Goal: Task Accomplishment & Management: Manage account settings

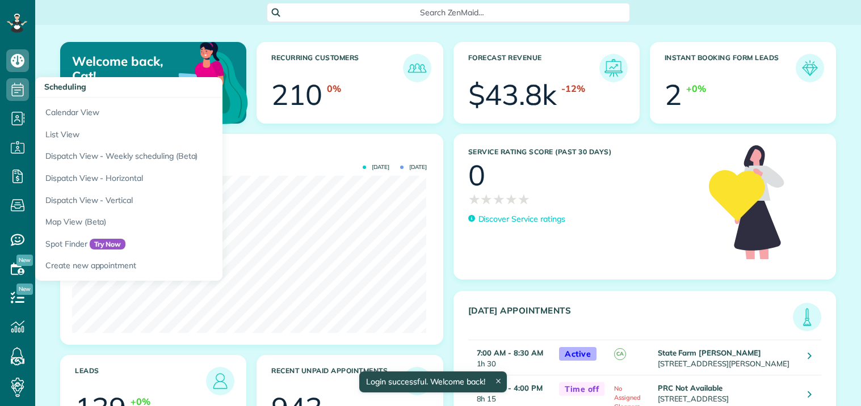
click at [20, 78] on icon at bounding box center [17, 89] width 23 height 23
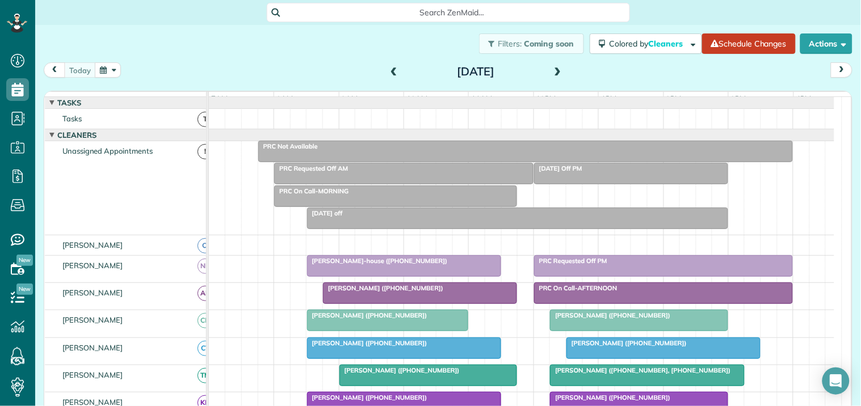
scroll to position [252, 0]
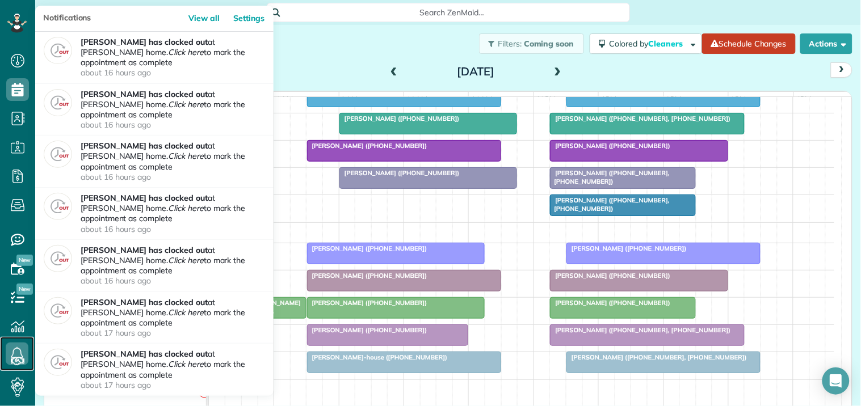
click at [18, 350] on icon at bounding box center [17, 354] width 23 height 23
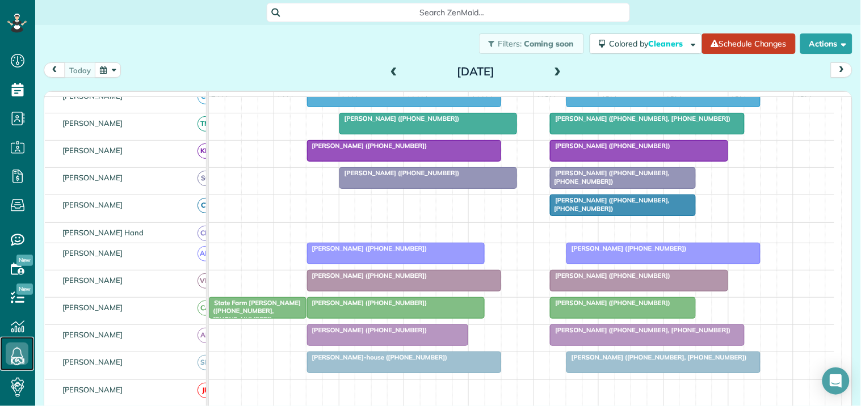
click at [393, 307] on span "[PERSON_NAME] ([PHONE_NUMBER])" at bounding box center [367, 303] width 121 height 8
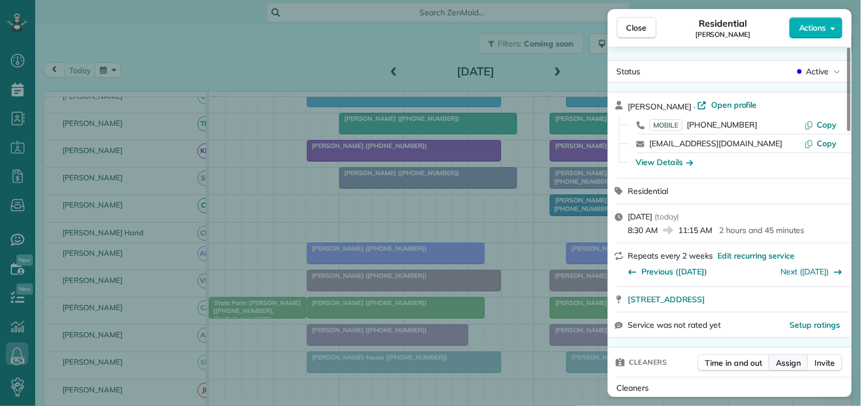
click at [789, 364] on span "Assign" at bounding box center [788, 363] width 25 height 11
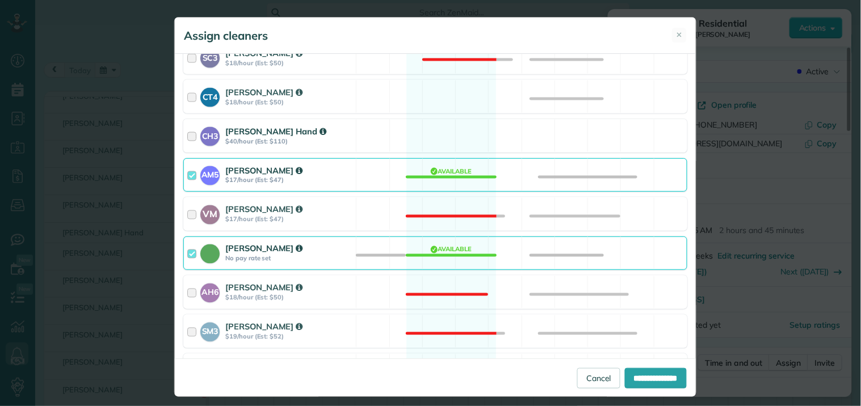
scroll to position [502, 0]
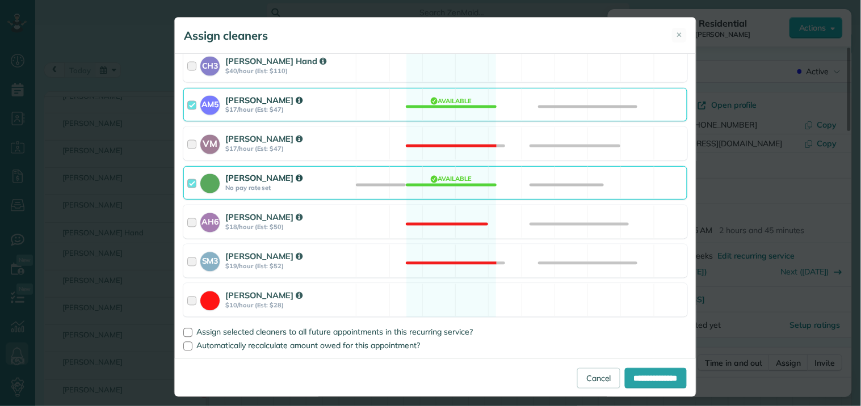
click at [453, 177] on div "Catherine Altman No pay rate set Available" at bounding box center [435, 182] width 504 height 33
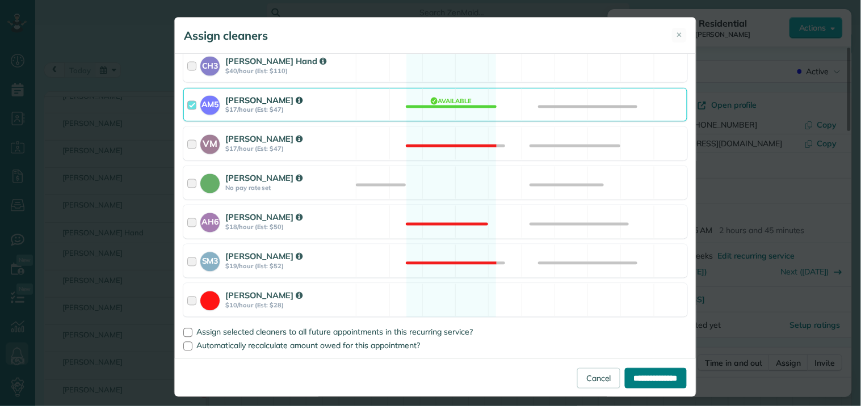
click at [653, 375] on input "**********" at bounding box center [656, 378] width 62 height 20
type input "**********"
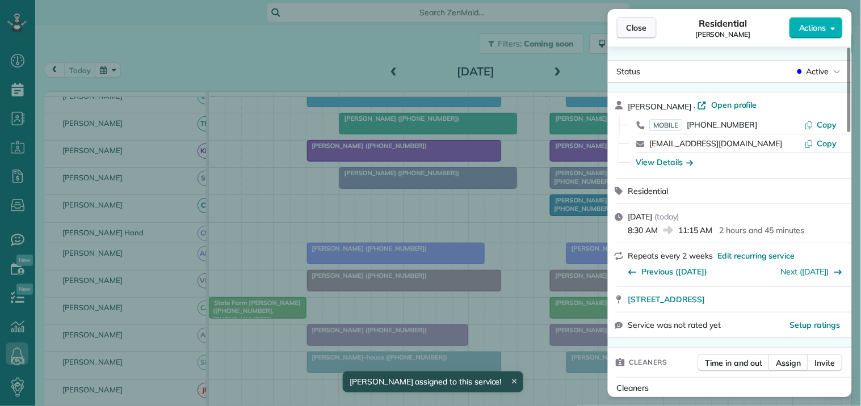
click at [647, 27] on span "Close" at bounding box center [637, 27] width 20 height 11
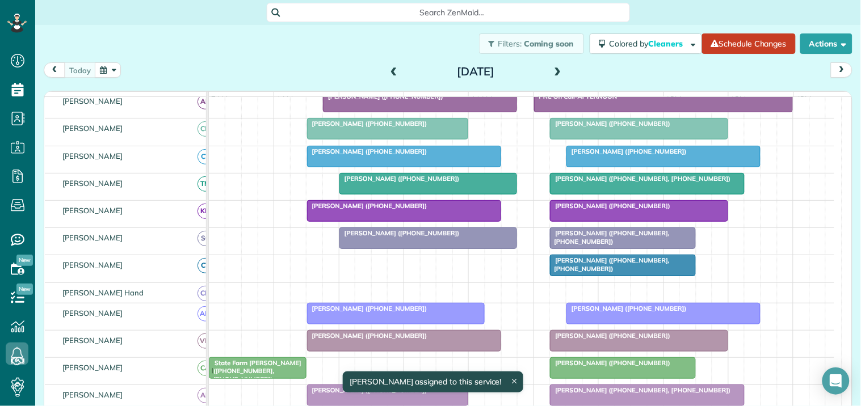
scroll to position [126, 0]
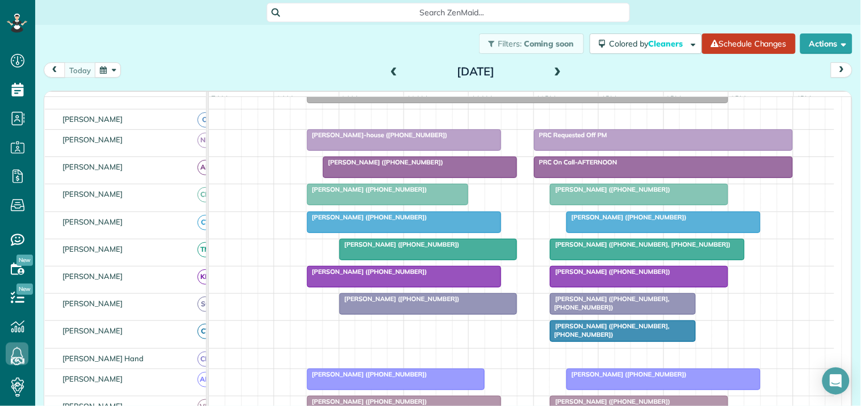
click at [389, 221] on span "[PERSON_NAME] ([PHONE_NUMBER])" at bounding box center [367, 217] width 121 height 8
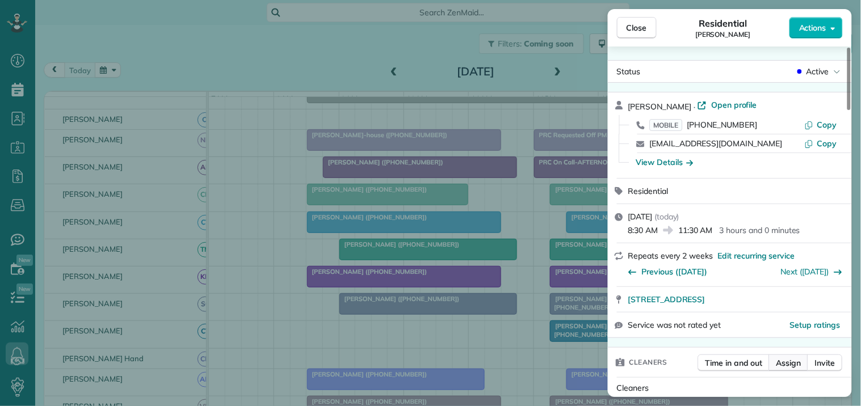
click at [797, 364] on span "Assign" at bounding box center [788, 363] width 25 height 11
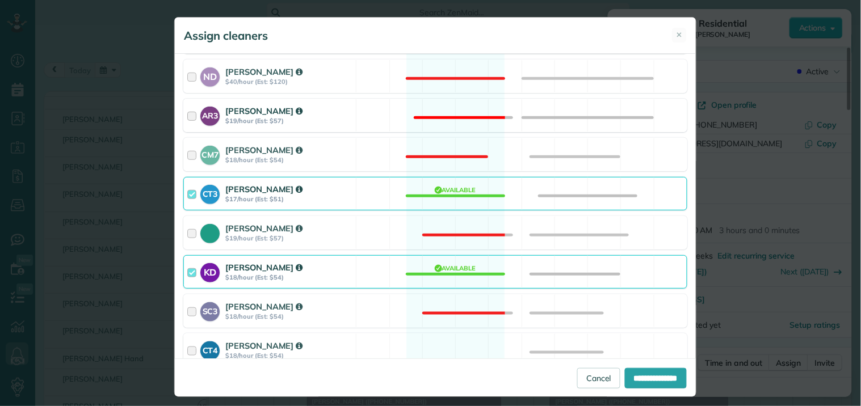
scroll to position [252, 0]
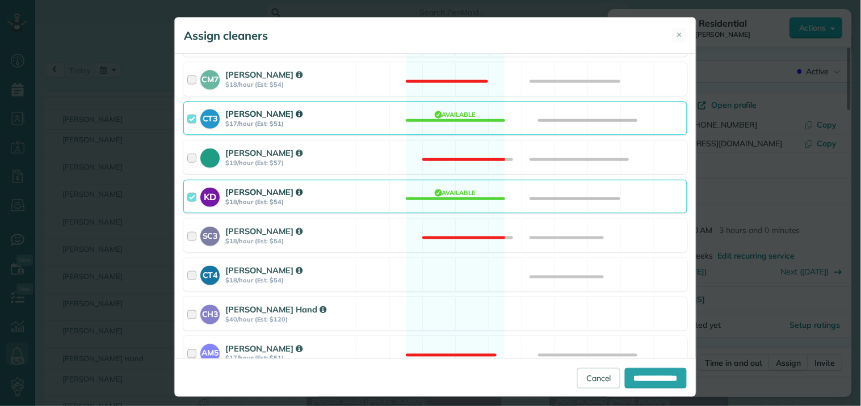
click at [456, 118] on div "CT3 Crystal Todd $17/hour (Est: $51) Available" at bounding box center [435, 118] width 504 height 33
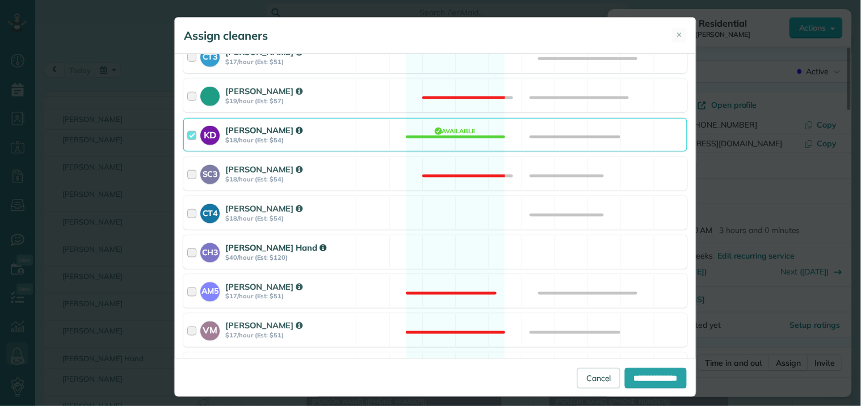
scroll to position [378, 0]
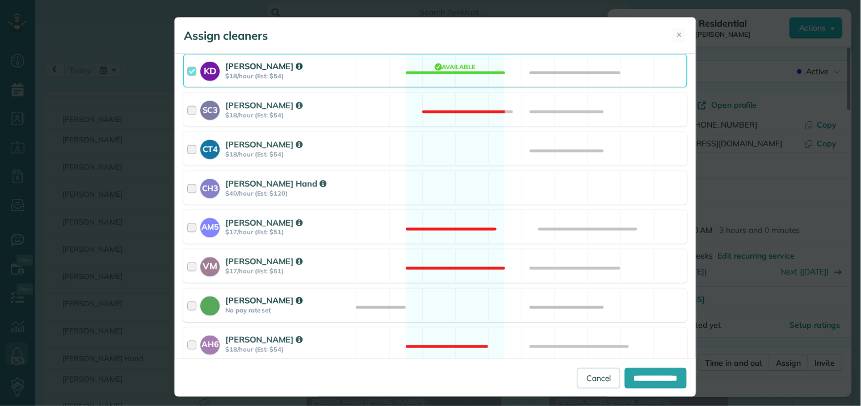
click at [450, 303] on div "Catherine Altman No pay rate set Available" at bounding box center [435, 305] width 504 height 33
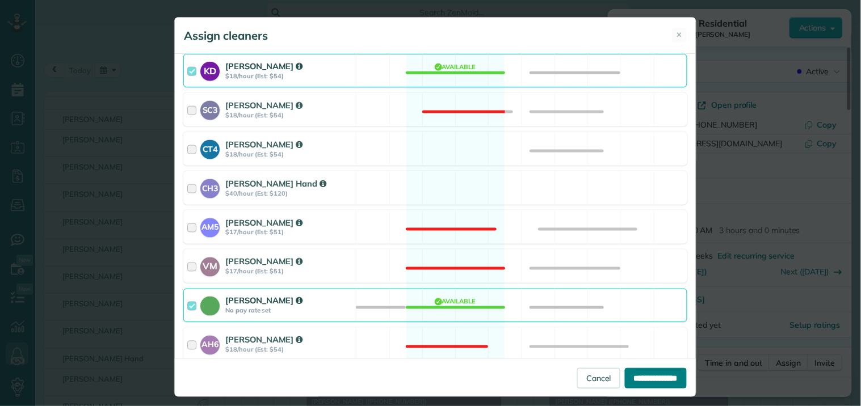
click at [646, 379] on input "**********" at bounding box center [656, 378] width 62 height 20
type input "**********"
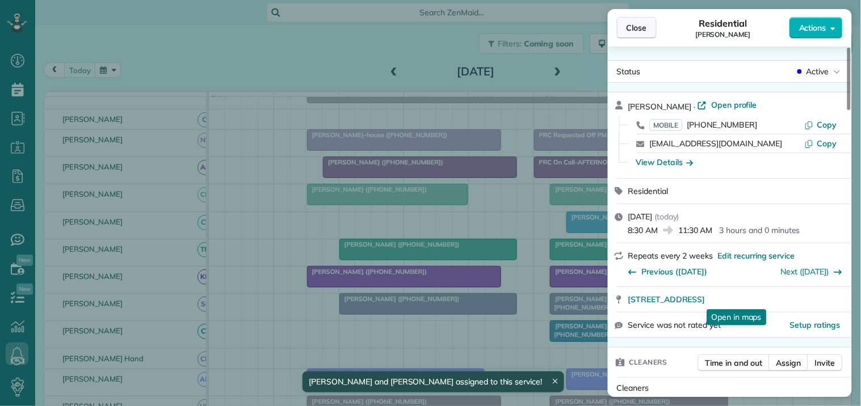
click at [638, 24] on span "Close" at bounding box center [637, 27] width 20 height 11
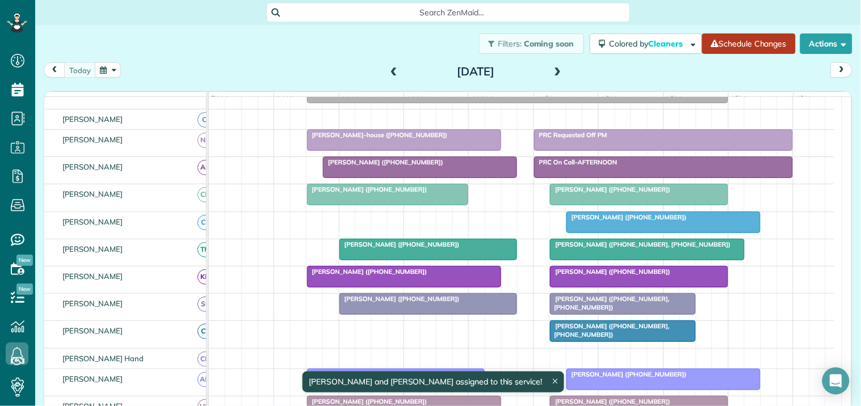
click at [742, 48] on link "Schedule Changes" at bounding box center [749, 43] width 94 height 20
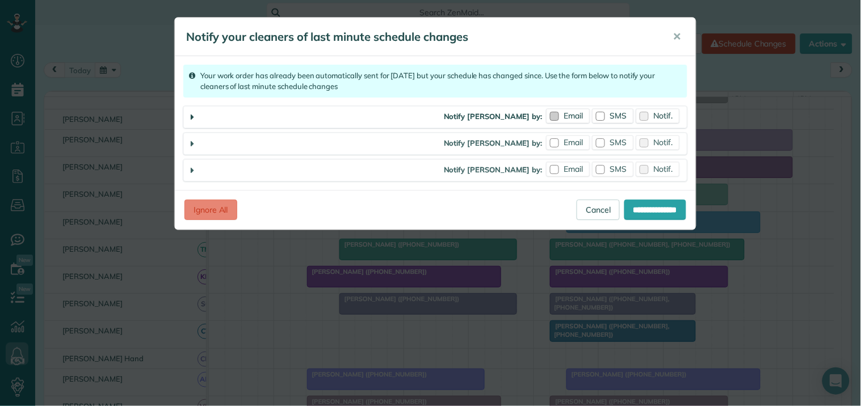
click at [568, 112] on span "Email" at bounding box center [573, 116] width 19 height 10
click at [620, 114] on span "SMS" at bounding box center [618, 116] width 17 height 10
click at [564, 142] on span "Email" at bounding box center [573, 142] width 19 height 10
click at [561, 169] on label "Email" at bounding box center [568, 169] width 43 height 14
click at [611, 169] on span "SMS" at bounding box center [618, 169] width 17 height 10
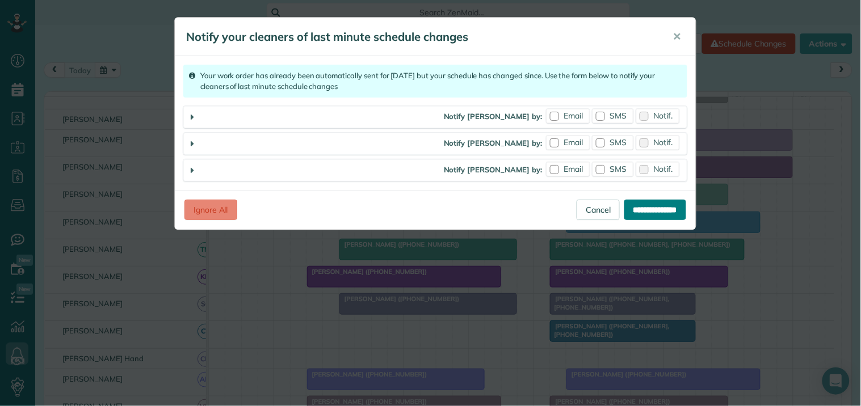
click at [658, 210] on input "**********" at bounding box center [655, 210] width 62 height 20
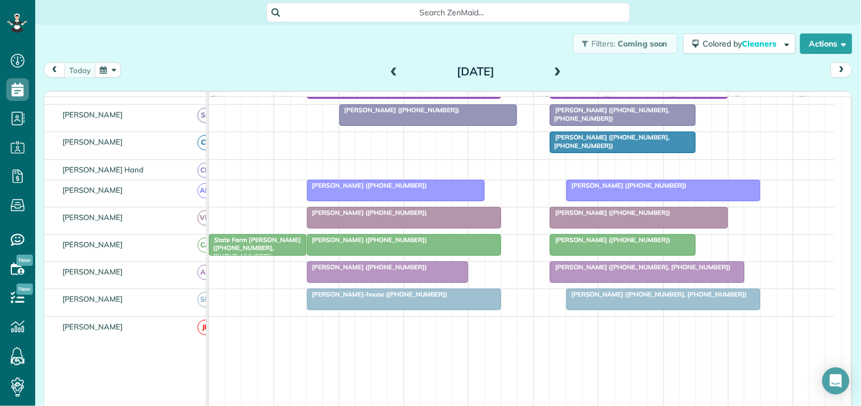
scroll to position [252, 0]
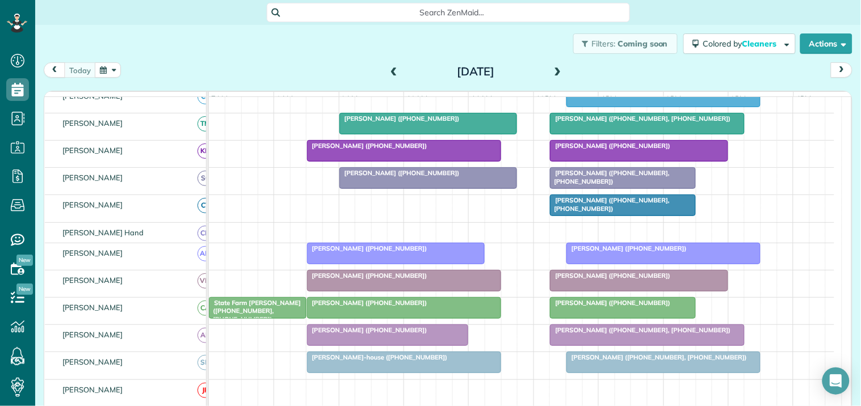
click at [600, 213] on div "[PERSON_NAME] ([PHONE_NUMBER], [PHONE_NUMBER])" at bounding box center [622, 204] width 138 height 16
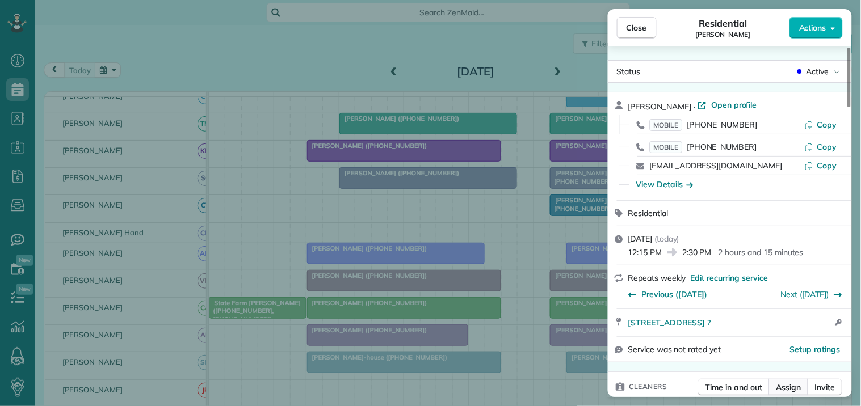
click at [791, 387] on span "Assign" at bounding box center [788, 387] width 25 height 11
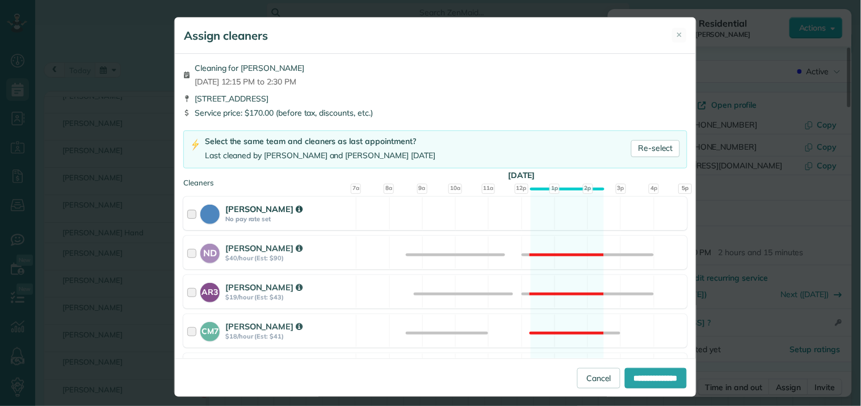
click at [559, 213] on div "Cat Jacobson No pay rate set Available" at bounding box center [435, 213] width 504 height 33
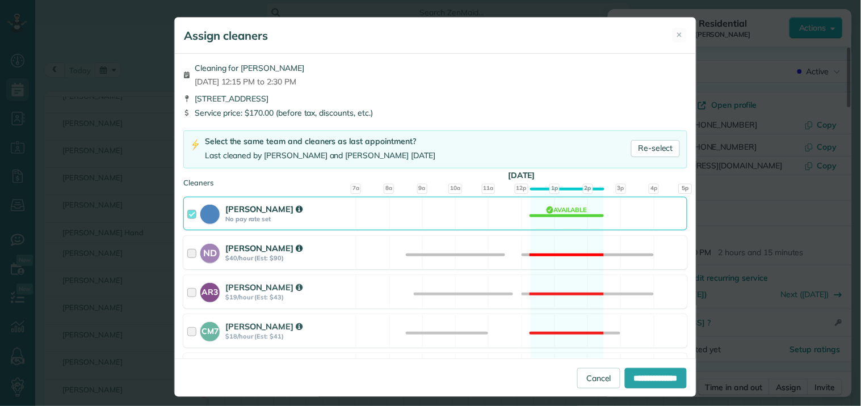
scroll to position [189, 0]
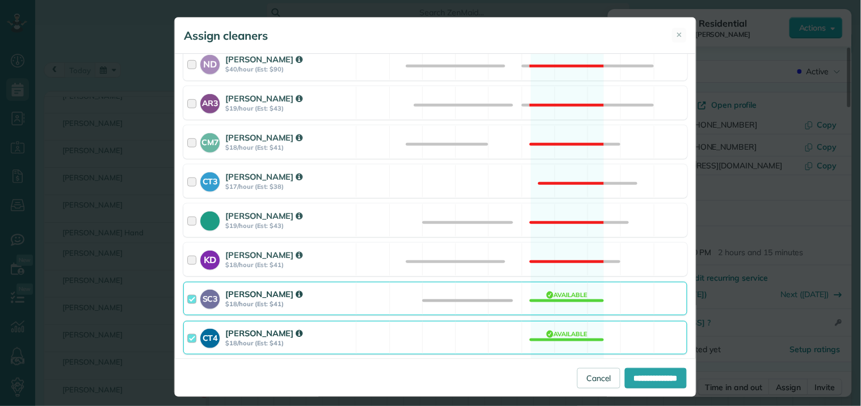
click at [552, 338] on div "CT4 Crystal Treece $18/hour (Est: $41) Available" at bounding box center [435, 337] width 504 height 33
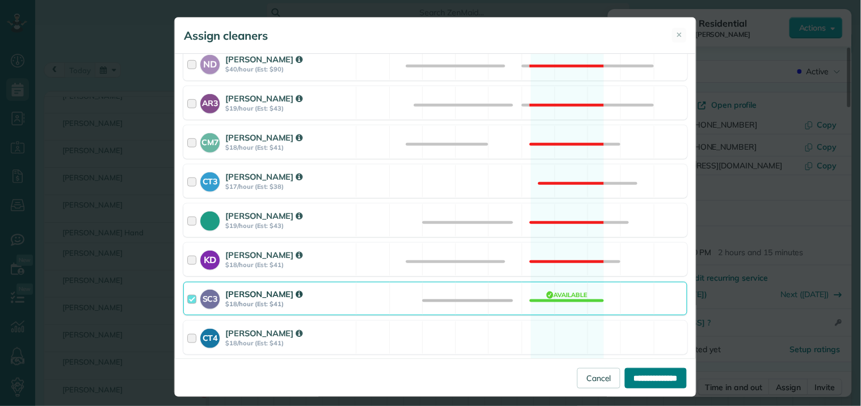
click at [643, 378] on input "**********" at bounding box center [656, 378] width 62 height 20
type input "**********"
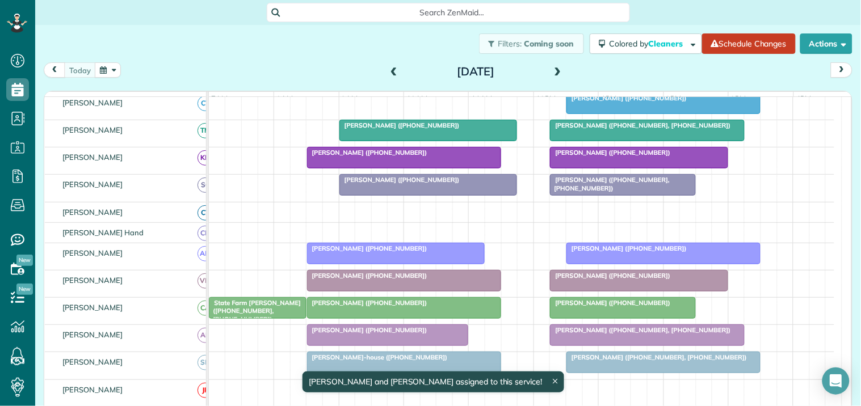
scroll to position [259, 0]
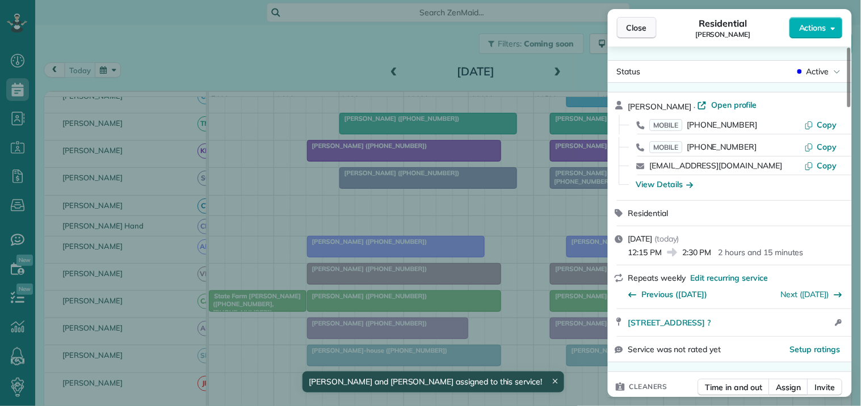
click at [637, 28] on span "Close" at bounding box center [637, 27] width 20 height 11
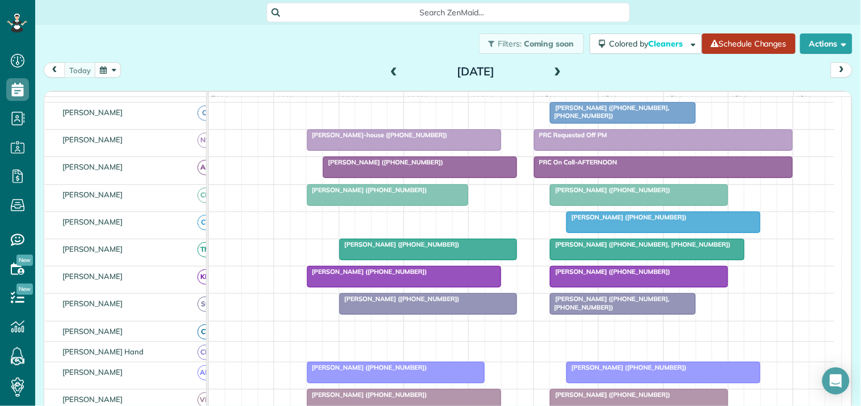
click at [738, 37] on link "Schedule Changes" at bounding box center [749, 43] width 94 height 20
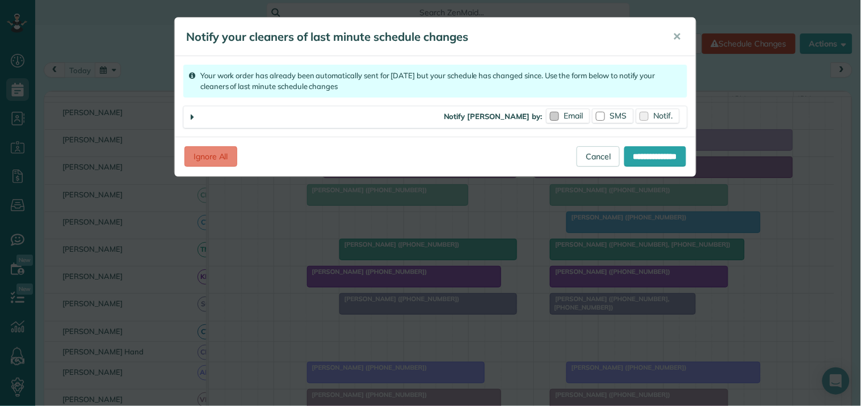
click at [570, 114] on span "Email" at bounding box center [573, 116] width 19 height 10
click at [618, 119] on span "SMS" at bounding box center [618, 116] width 17 height 10
click at [645, 161] on input "**********" at bounding box center [655, 156] width 62 height 20
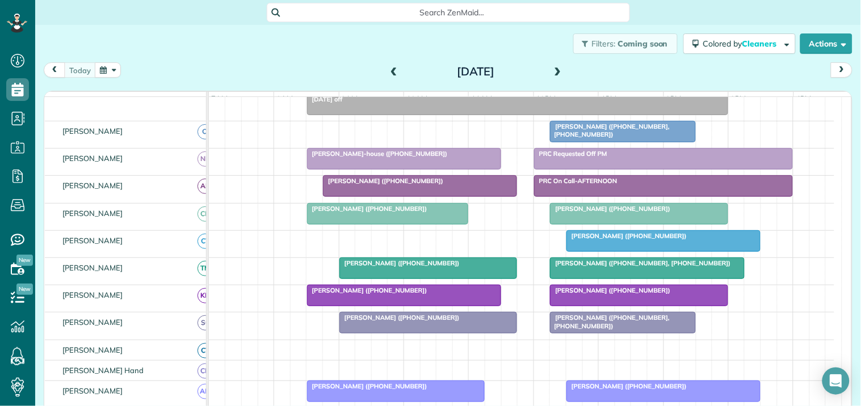
scroll to position [126, 0]
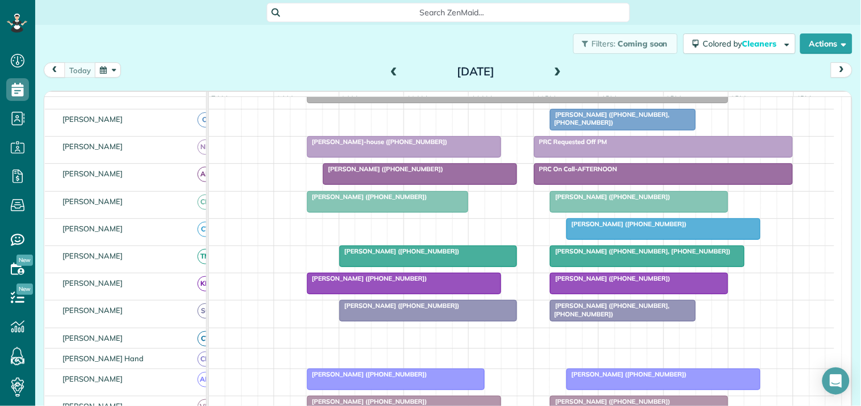
click at [617, 184] on div at bounding box center [664, 174] width 258 height 20
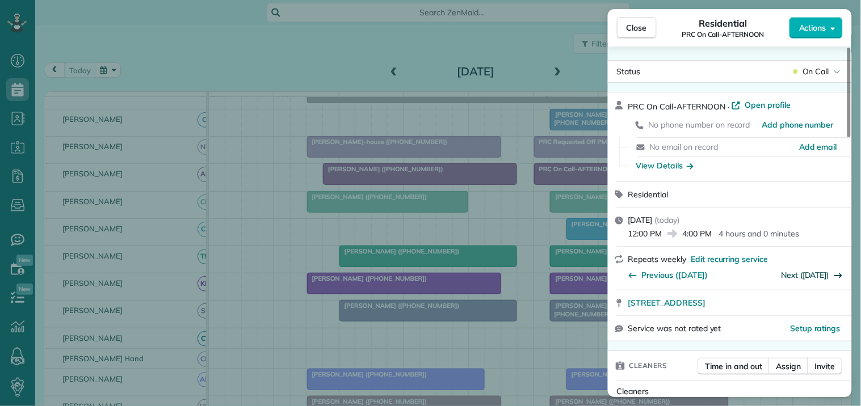
scroll to position [189, 0]
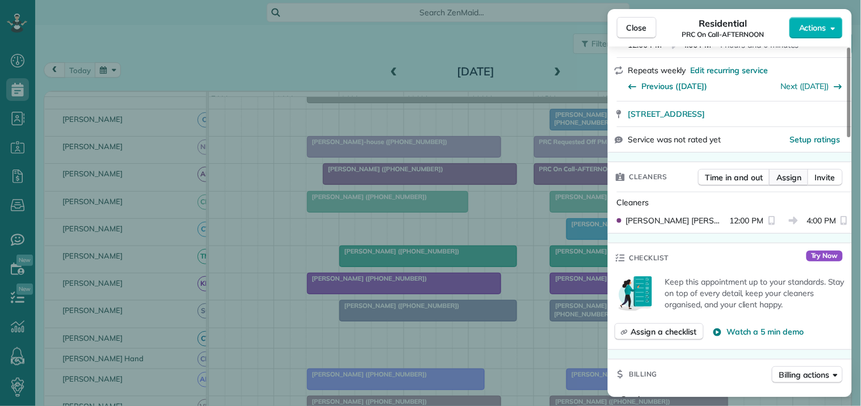
click at [792, 176] on span "Assign" at bounding box center [788, 177] width 25 height 11
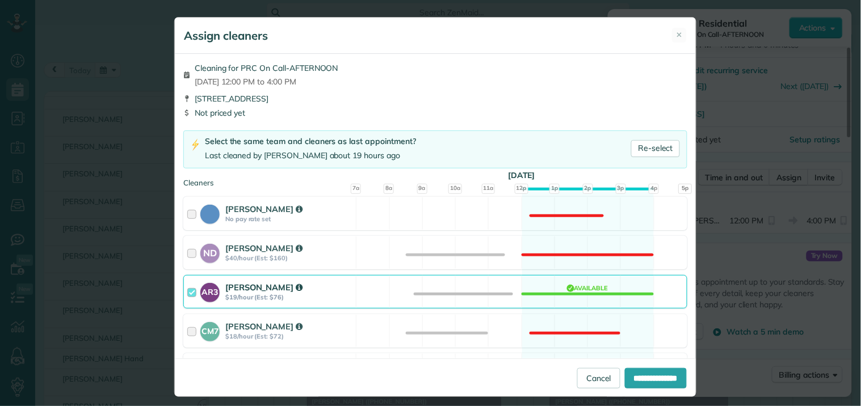
click at [555, 296] on div "AR3 Amy Reid $19/hour (Est: $76) Available" at bounding box center [435, 291] width 504 height 33
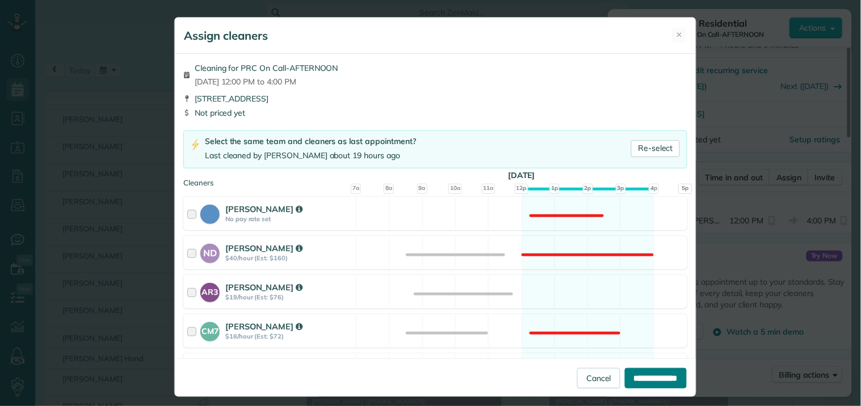
click at [644, 383] on input "**********" at bounding box center [656, 378] width 62 height 20
type input "**********"
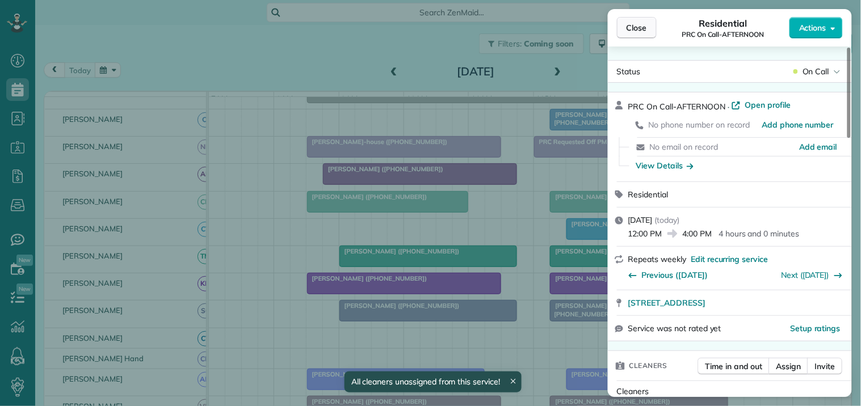
click at [644, 32] on span "Close" at bounding box center [637, 27] width 20 height 11
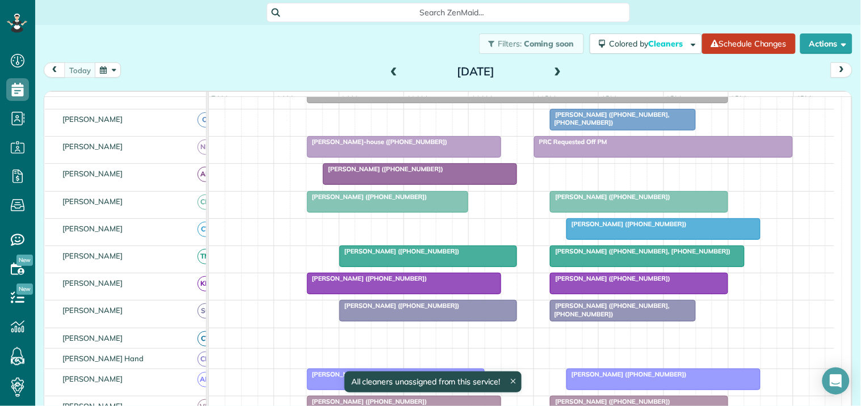
click at [623, 240] on div at bounding box center [663, 229] width 193 height 20
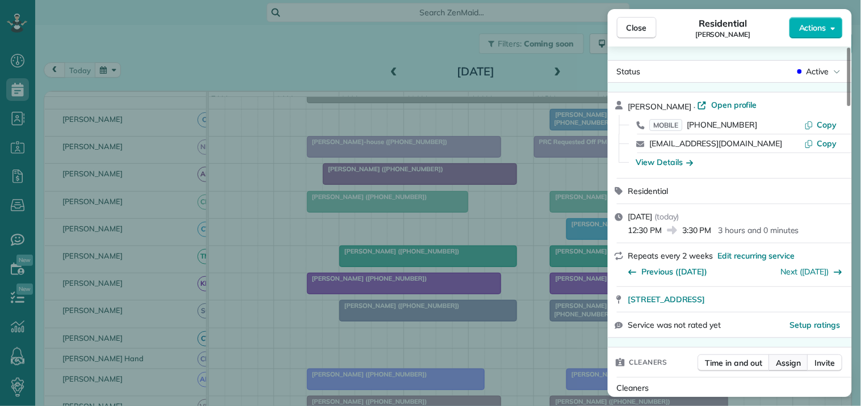
click at [784, 368] on span "Assign" at bounding box center [788, 363] width 25 height 11
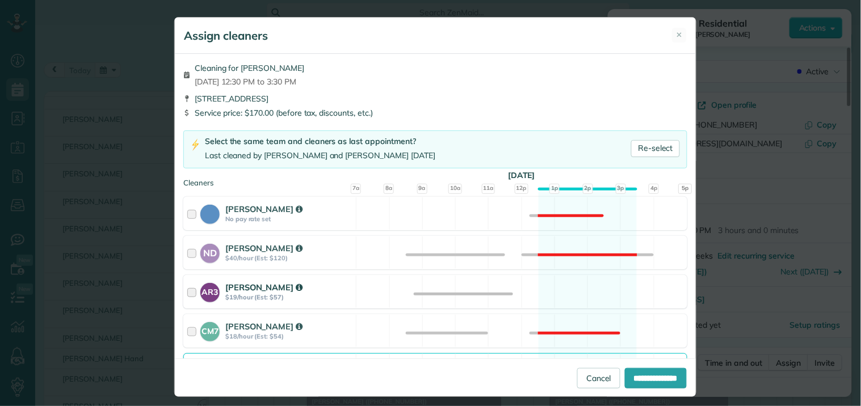
click at [560, 296] on div "AR3 Amy Reid $19/hour (Est: $57) Available" at bounding box center [435, 291] width 504 height 33
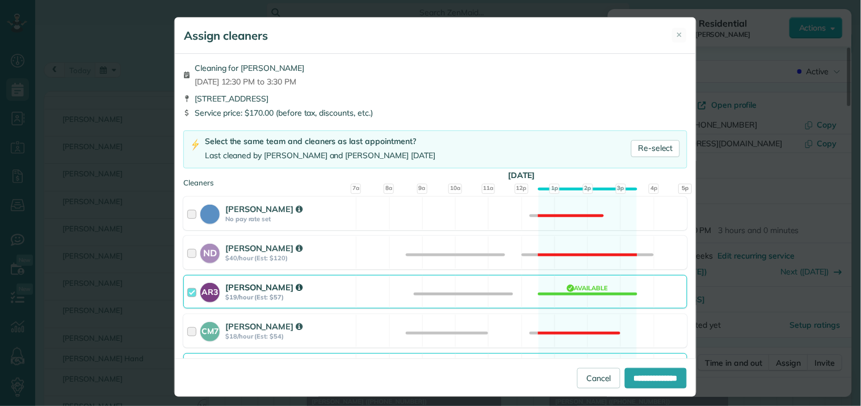
scroll to position [189, 0]
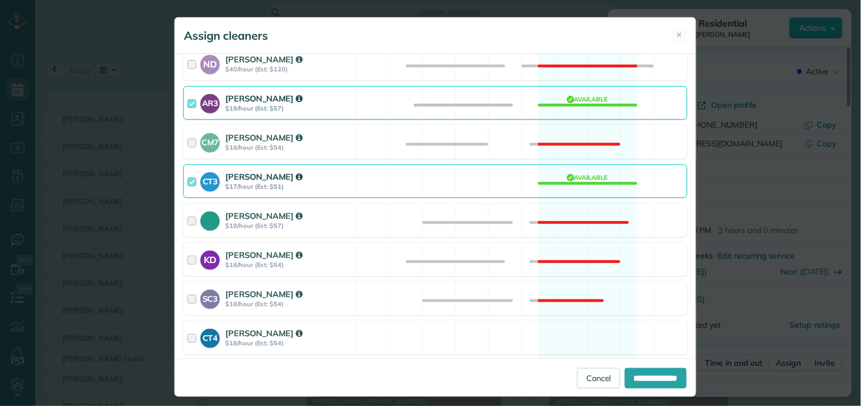
click at [578, 175] on div "CT3 Crystal Todd $17/hour (Est: $51) Available" at bounding box center [435, 181] width 504 height 33
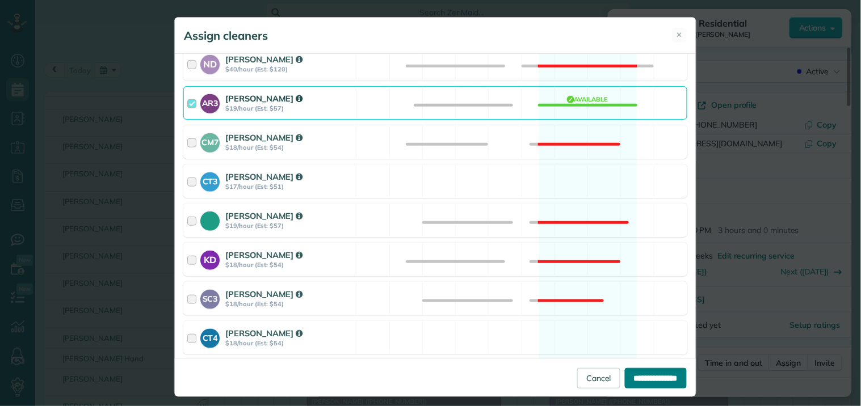
click at [649, 379] on input "**********" at bounding box center [656, 378] width 62 height 20
type input "**********"
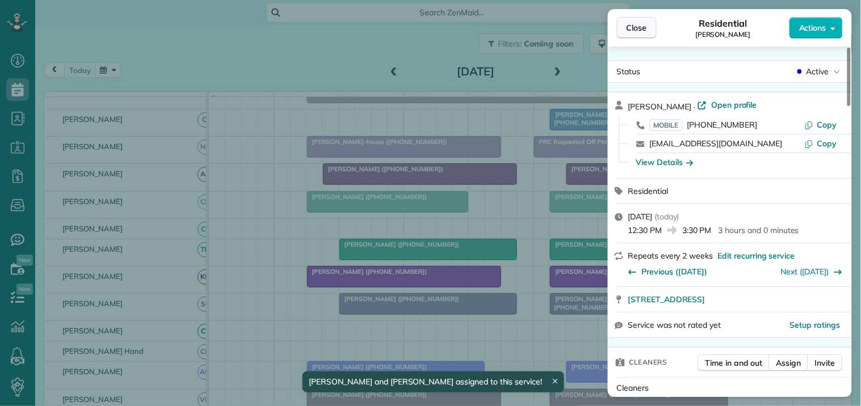
click at [641, 33] on button "Close" at bounding box center [637, 28] width 40 height 22
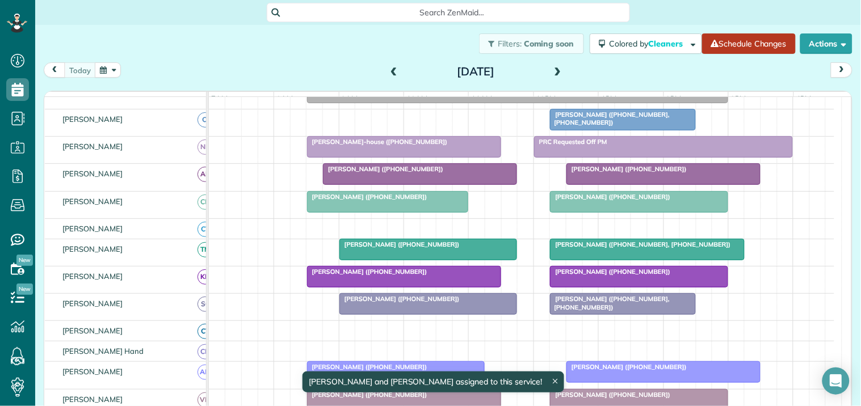
click at [755, 47] on link "Schedule Changes" at bounding box center [749, 43] width 94 height 20
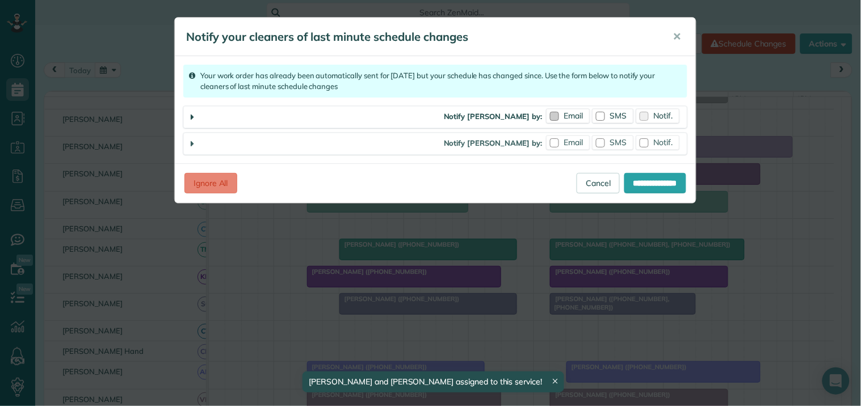
drag, startPoint x: 564, startPoint y: 120, endPoint x: 577, endPoint y: 125, distance: 13.8
click at [566, 120] on span "Email" at bounding box center [573, 116] width 19 height 10
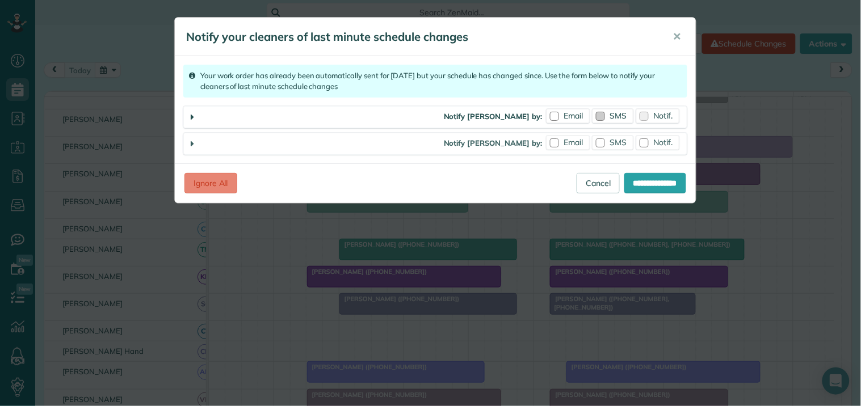
click at [603, 118] on div at bounding box center [600, 116] width 9 height 9
click at [573, 143] on span "Email" at bounding box center [573, 142] width 19 height 10
click at [569, 115] on span "Email" at bounding box center [573, 116] width 19 height 10
click at [619, 148] on label "SMS" at bounding box center [613, 143] width 41 height 14
click at [662, 145] on span "Notif." at bounding box center [663, 142] width 19 height 10
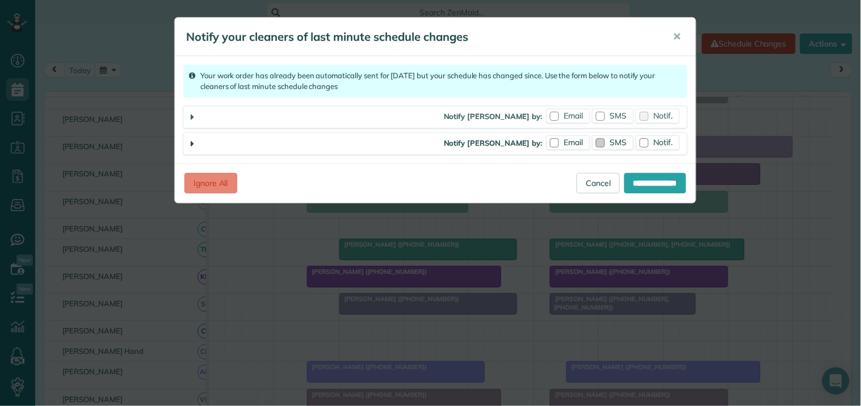
click at [603, 140] on div at bounding box center [600, 142] width 9 height 9
click at [648, 186] on input "**********" at bounding box center [655, 183] width 62 height 20
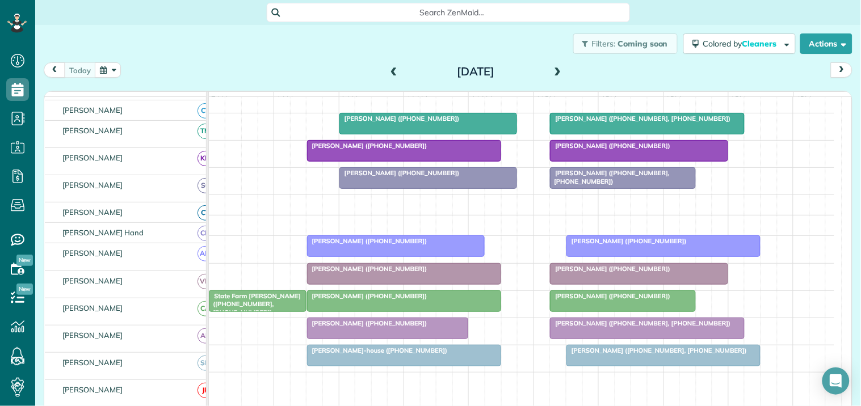
scroll to position [252, 0]
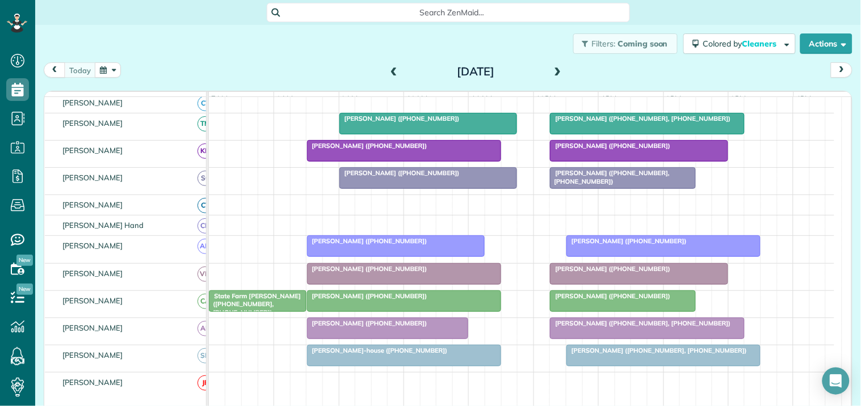
click at [553, 70] on span at bounding box center [558, 72] width 12 height 10
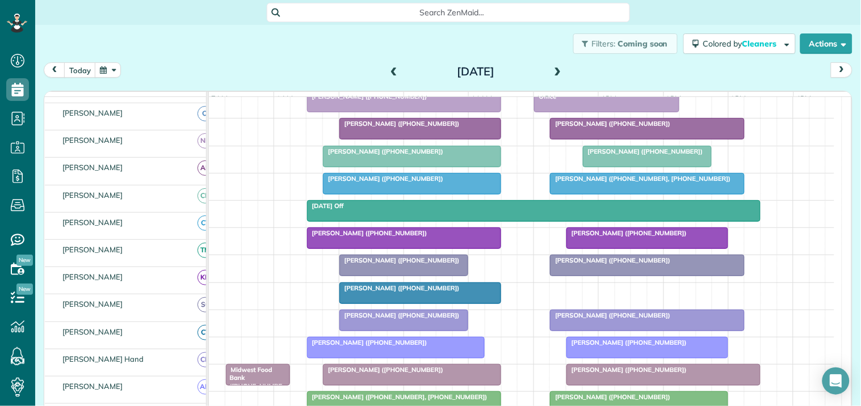
scroll to position [258, 0]
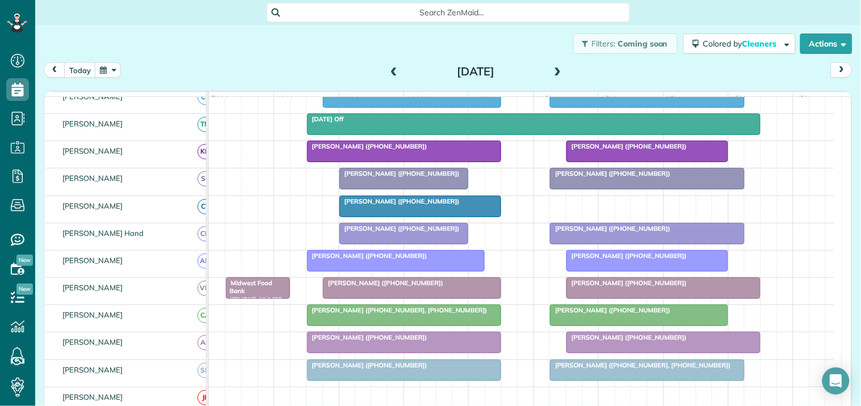
click at [389, 70] on span at bounding box center [394, 72] width 12 height 10
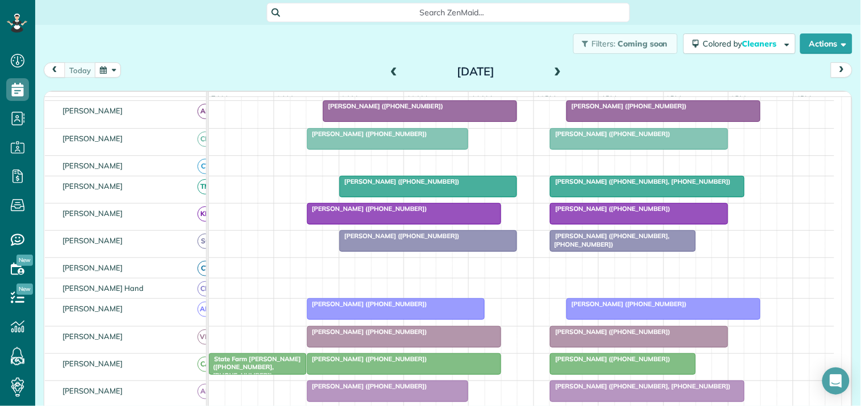
scroll to position [0, 0]
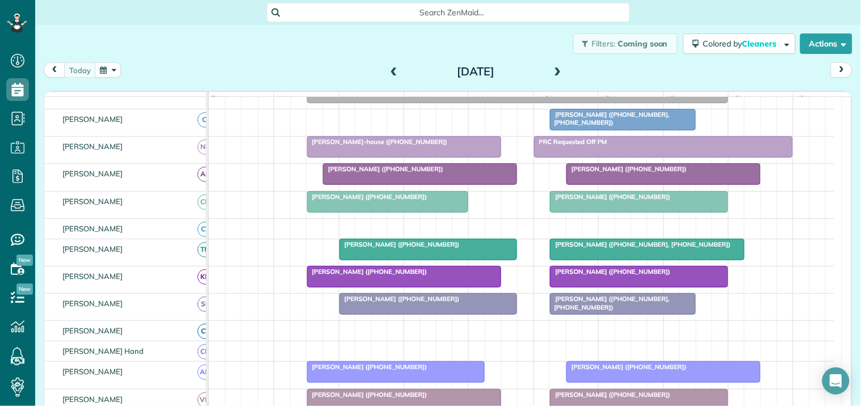
click at [622, 173] on span "[PERSON_NAME] ([PHONE_NUMBER])" at bounding box center [626, 169] width 121 height 8
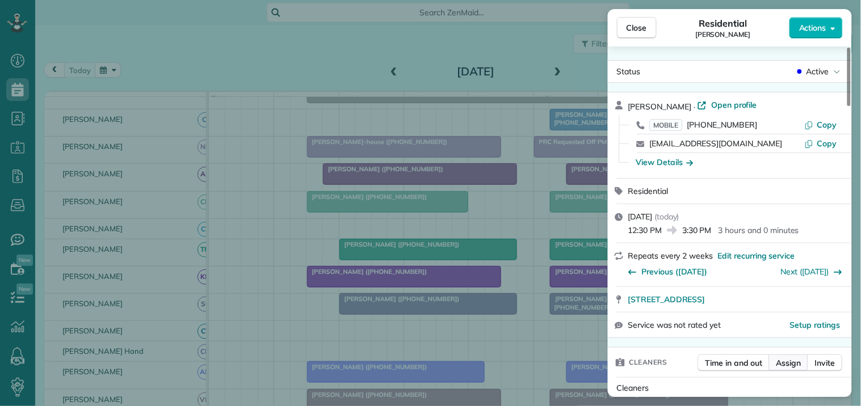
click at [796, 361] on span "Assign" at bounding box center [788, 363] width 25 height 11
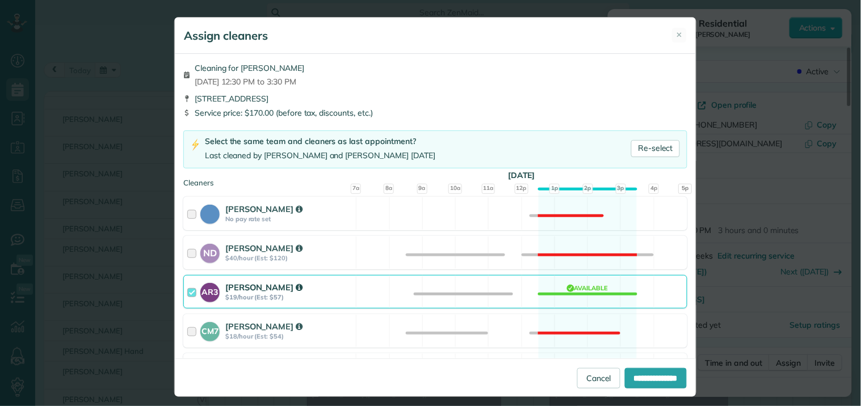
click at [580, 291] on div "AR3 [PERSON_NAME] $19/hour (Est: $57) Available" at bounding box center [435, 291] width 504 height 33
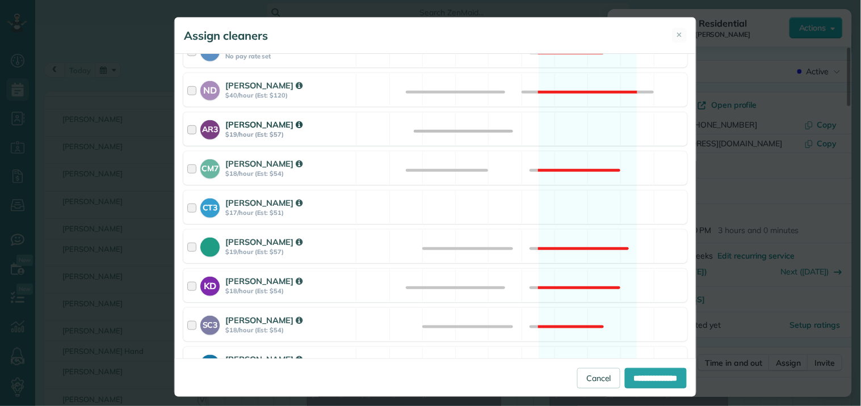
scroll to position [252, 0]
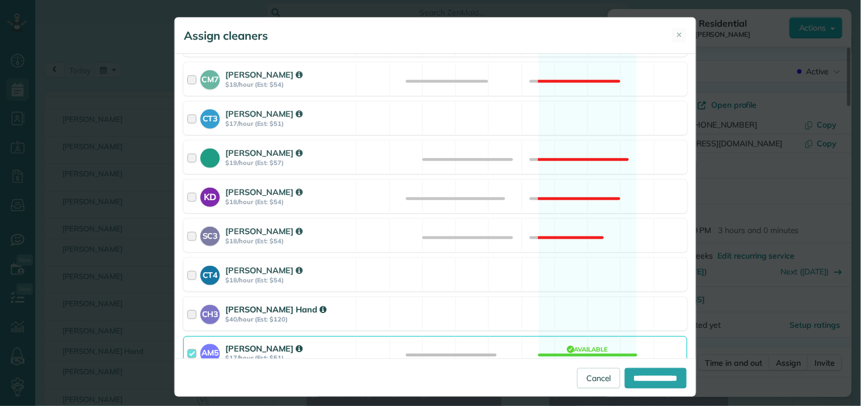
click at [572, 305] on div "CH3 [PERSON_NAME] Hand $40/hour (Est: $120) Available" at bounding box center [435, 313] width 504 height 33
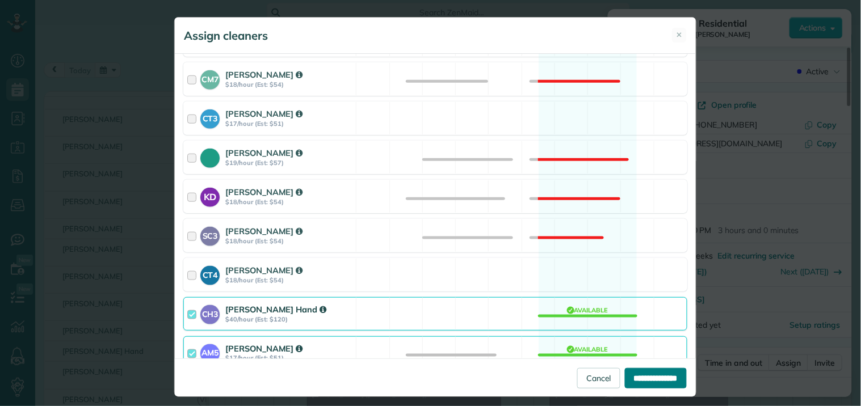
click at [653, 377] on input "**********" at bounding box center [656, 378] width 62 height 20
type input "**********"
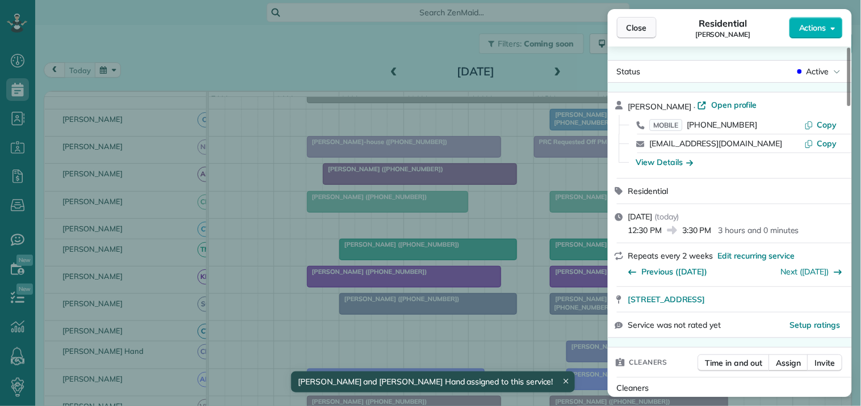
click at [636, 31] on span "Close" at bounding box center [637, 27] width 20 height 11
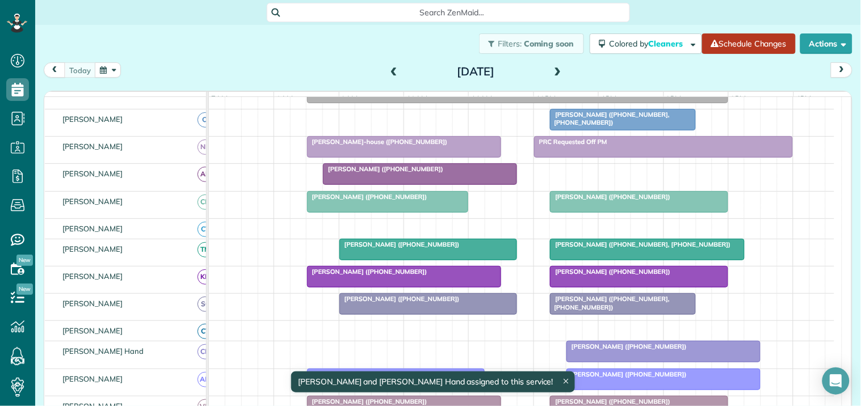
click at [729, 45] on link "Schedule Changes" at bounding box center [749, 43] width 94 height 20
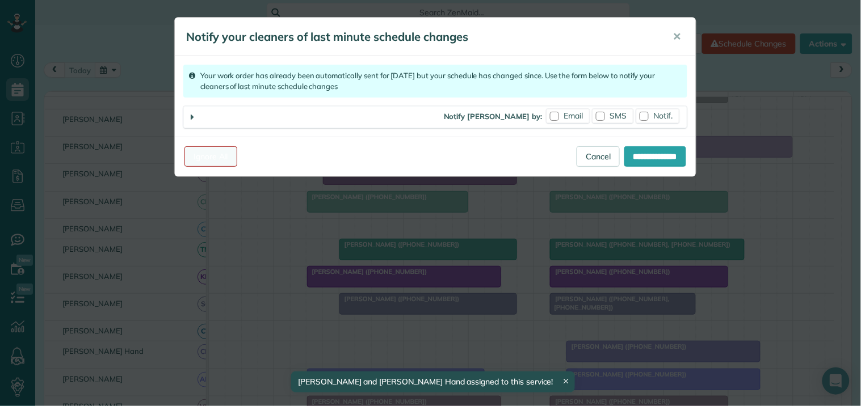
click at [208, 160] on link "Ignore All" at bounding box center [210, 156] width 53 height 20
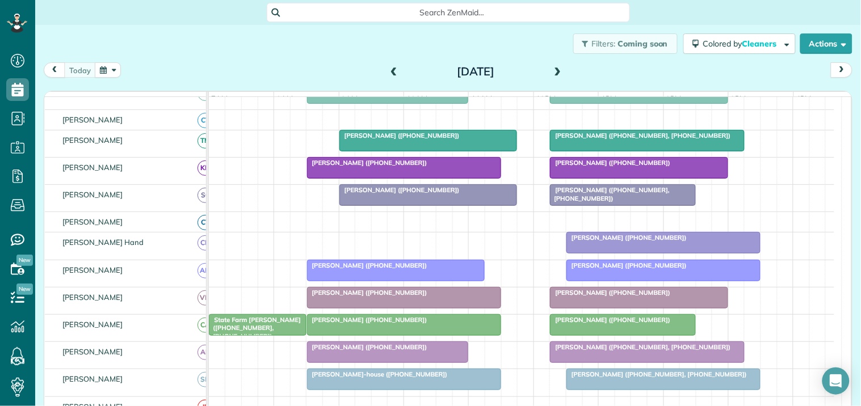
scroll to position [252, 0]
